Goal: Information Seeking & Learning: Understand process/instructions

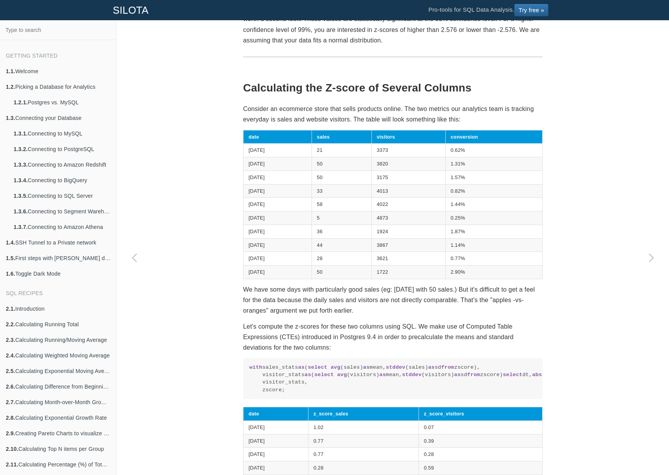
scroll to position [240, 0]
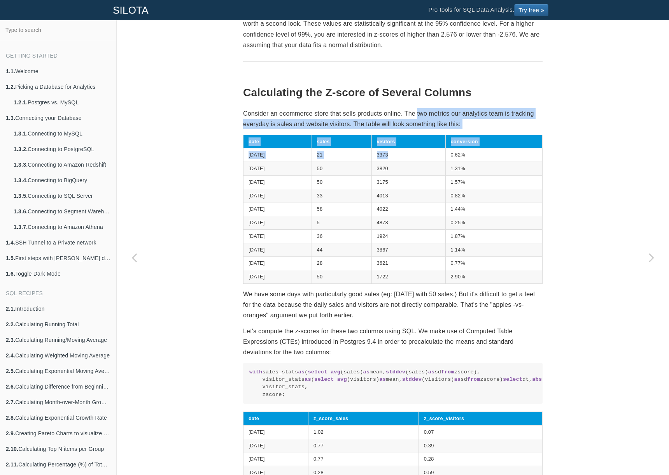
drag, startPoint x: 418, startPoint y: 113, endPoint x: 409, endPoint y: 155, distance: 43.0
click at [409, 155] on section "SQL Recipes Summarizing Data Calculating Z-Score Calculating Z-Score in SQL In …" at bounding box center [393, 296] width 300 height 976
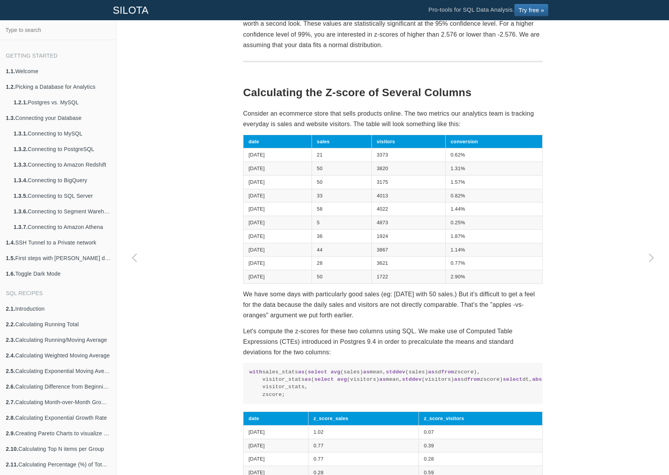
click at [422, 188] on td "3175" at bounding box center [409, 182] width 74 height 14
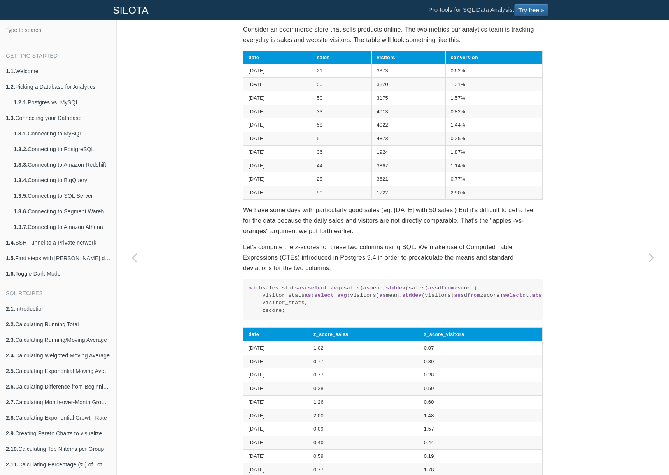
scroll to position [363, 0]
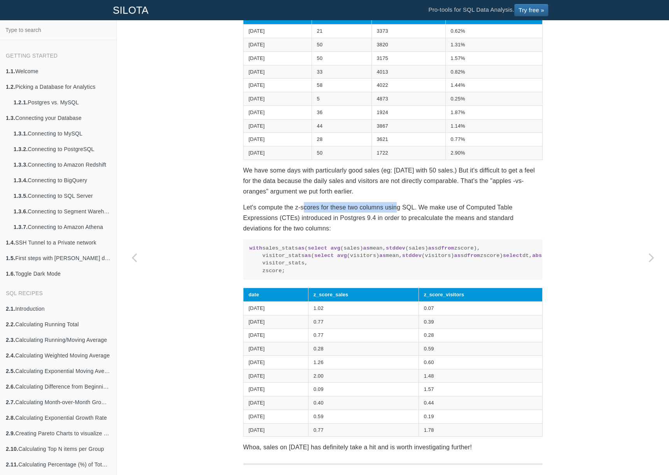
drag, startPoint x: 306, startPoint y: 208, endPoint x: 401, endPoint y: 208, distance: 95.7
click at [401, 208] on p "Let's compute the z-scores for these two columns using SQL. We make use of Comp…" at bounding box center [393, 218] width 300 height 32
click at [288, 270] on code "with sales_stats as ( select avg (sales) as mean, stddev (sales) as sd from zsc…" at bounding box center [392, 259] width 287 height 30
click at [289, 275] on code "with sales_stats as ( select avg (sales) as mean, stddev (sales) as sd from zsc…" at bounding box center [392, 259] width 287 height 30
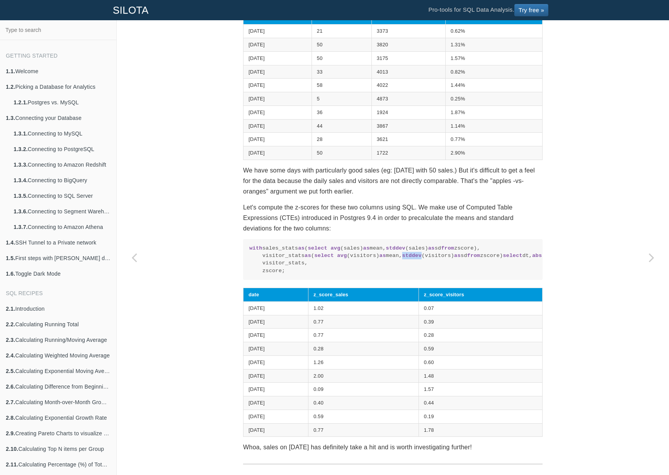
click at [289, 275] on code "with sales_stats as ( select avg (sales) as mean, stddev (sales) as sd from zsc…" at bounding box center [392, 259] width 287 height 30
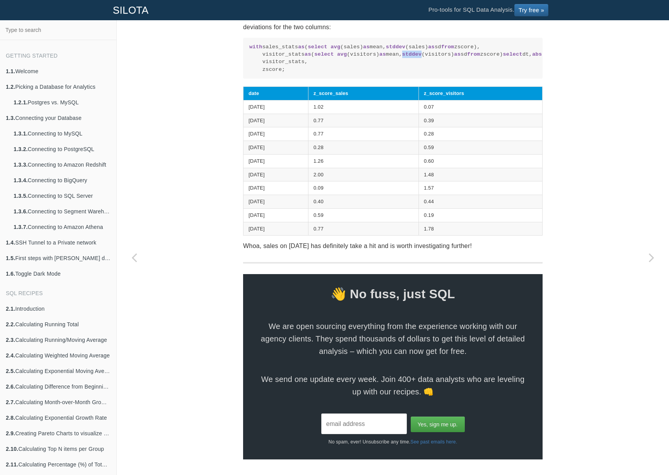
scroll to position [406, 0]
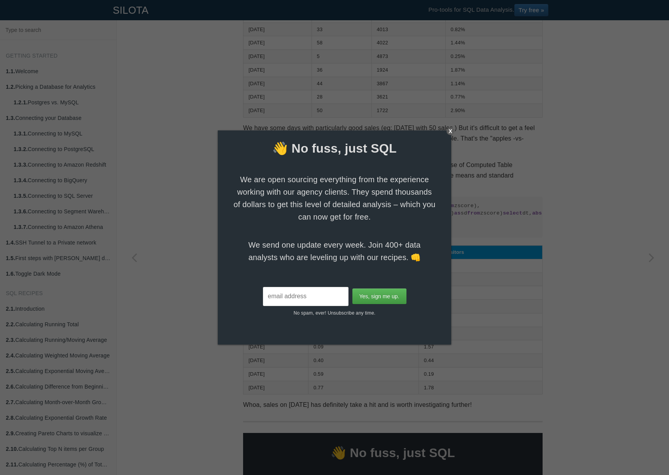
click at [451, 128] on div "X" at bounding box center [451, 131] width 8 height 8
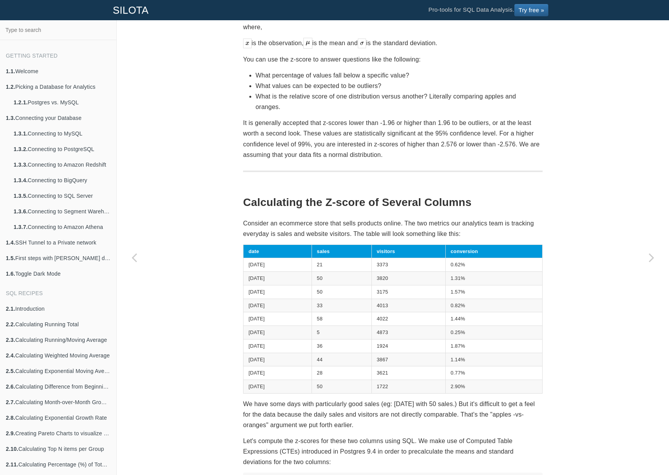
scroll to position [0, 0]
